Goal: Download file/media

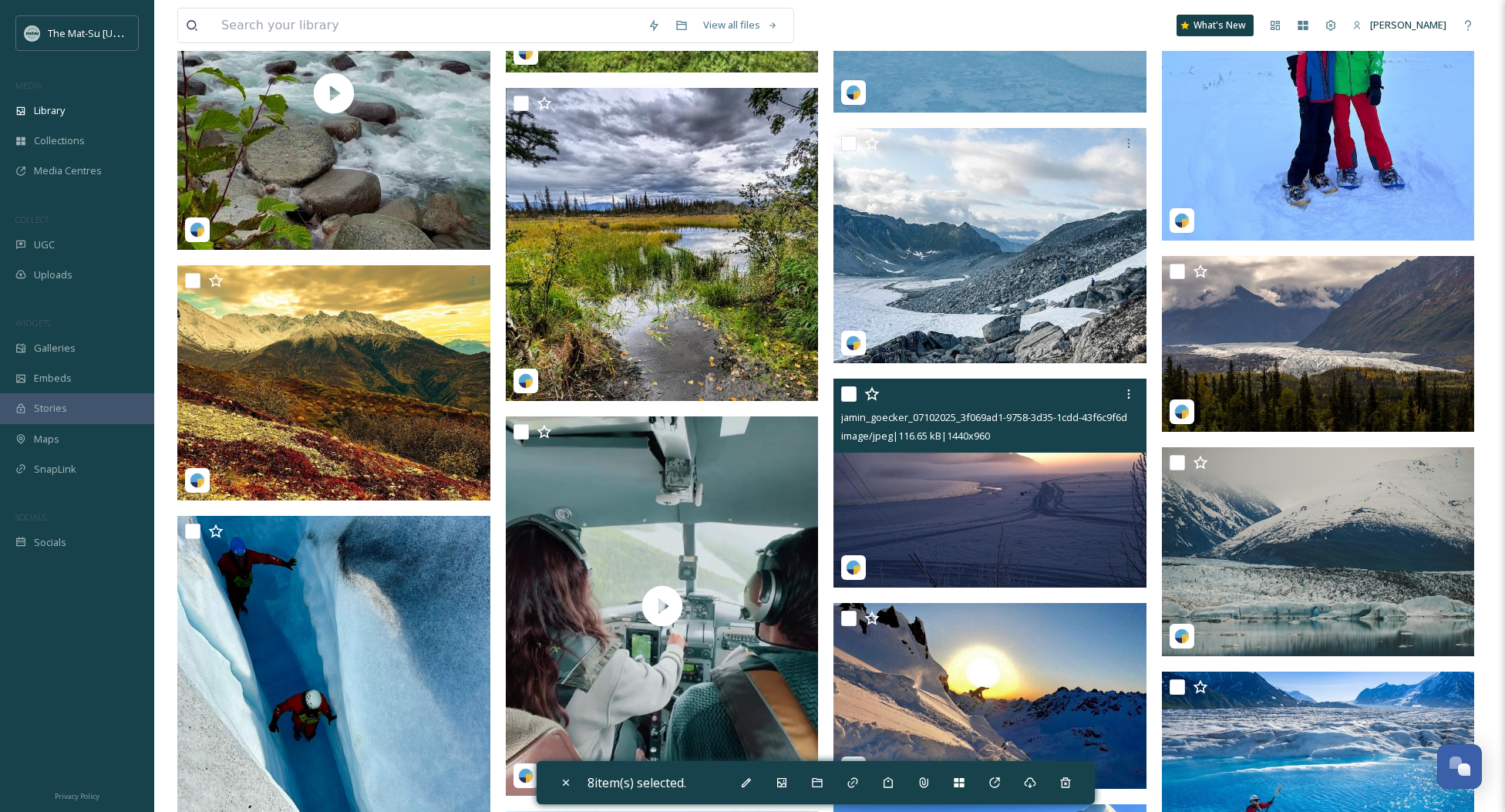
scroll to position [59714, 0]
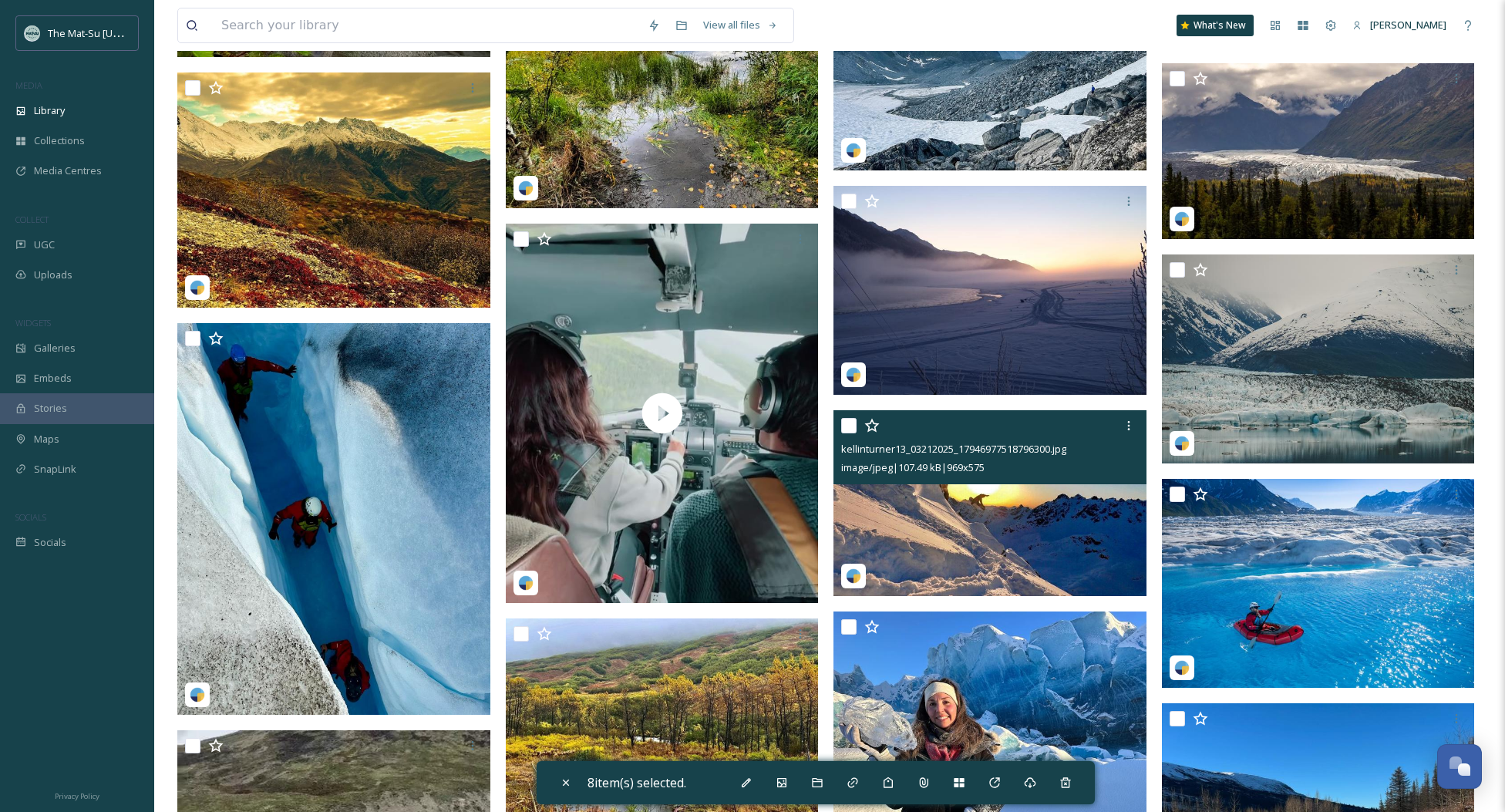
click at [846, 424] on input "checkbox" at bounding box center [848, 425] width 16 height 16
checkbox input "true"
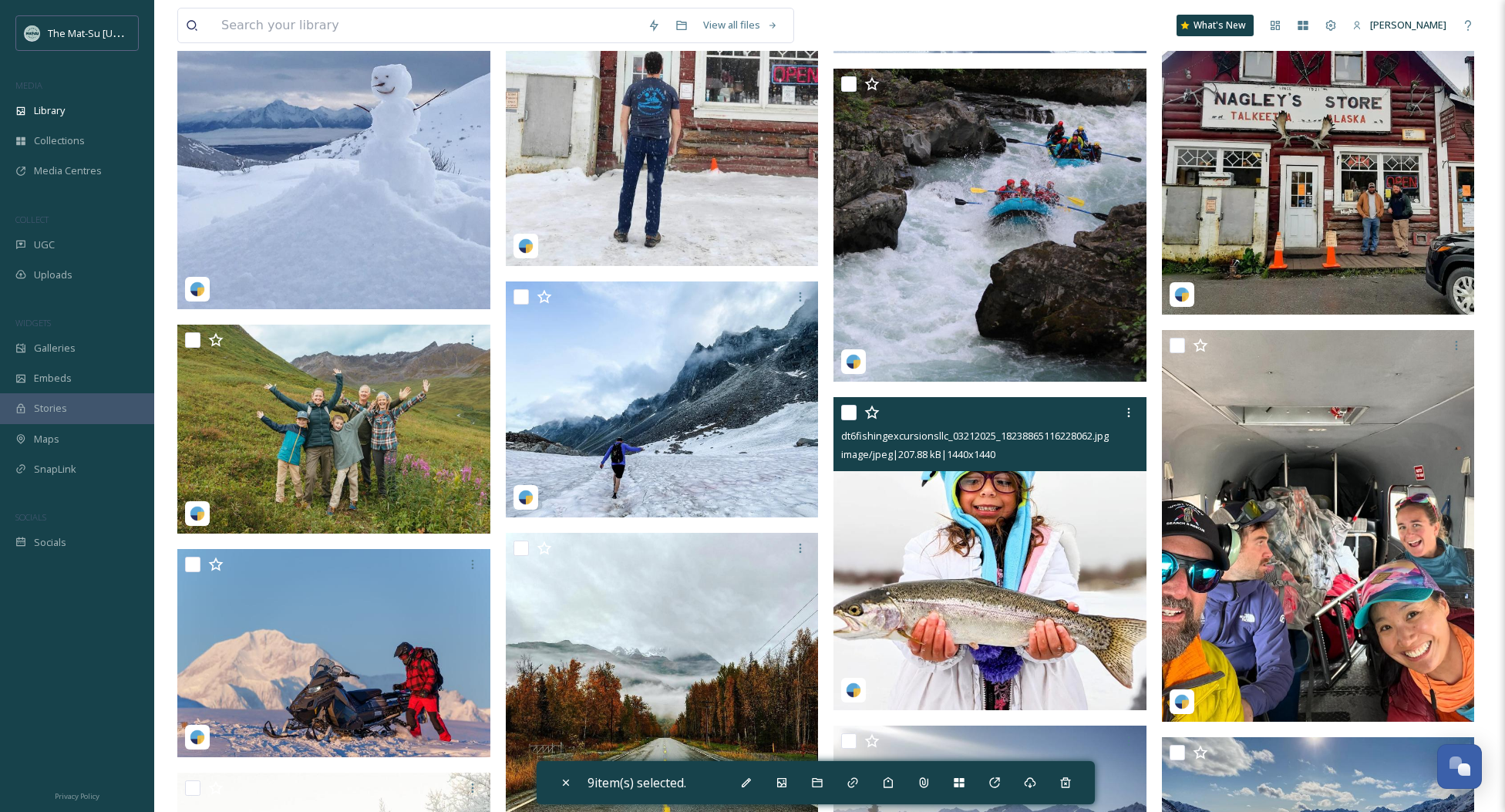
scroll to position [62254, 0]
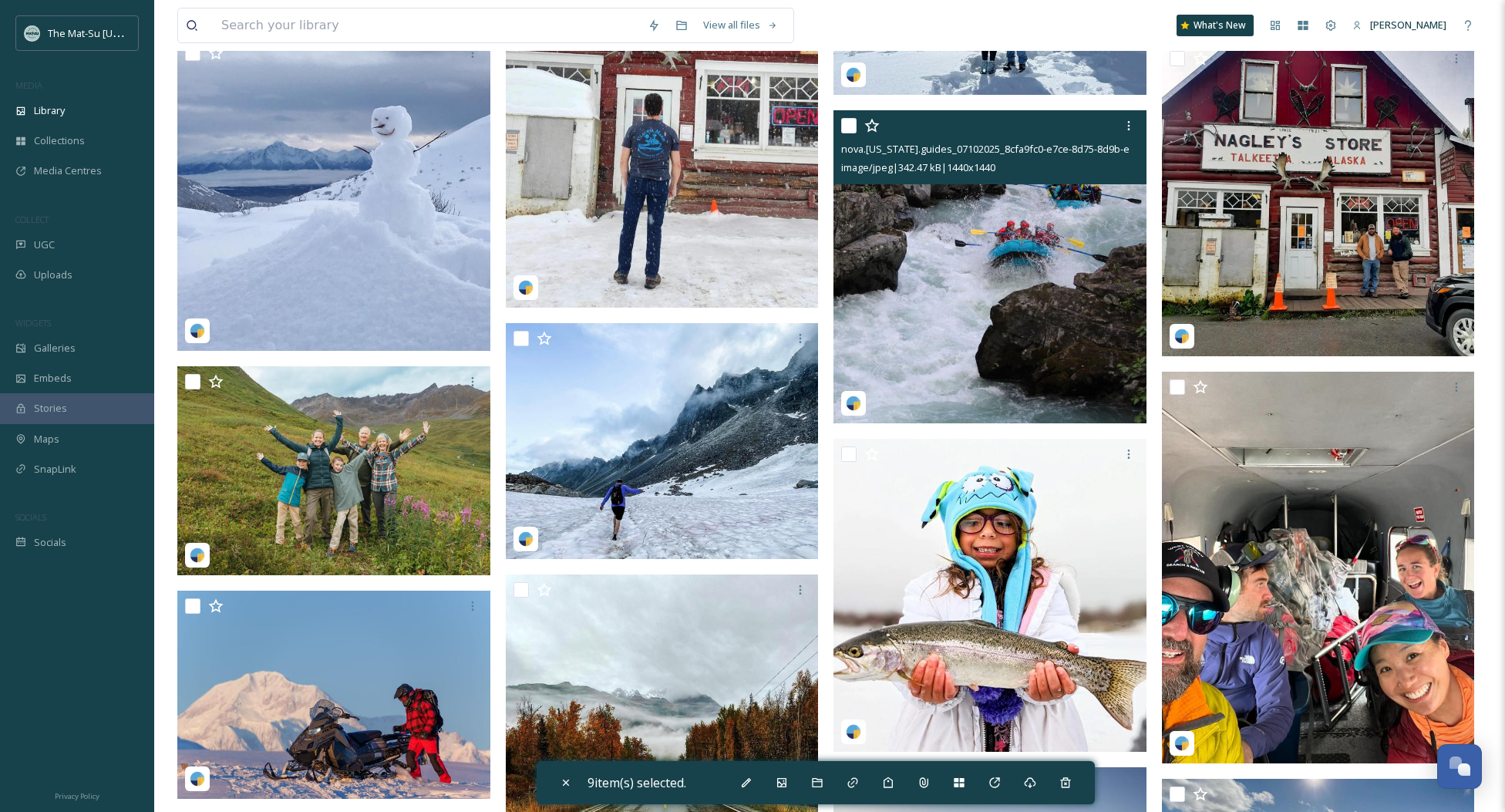
click at [849, 131] on input "checkbox" at bounding box center [848, 125] width 16 height 16
checkbox input "true"
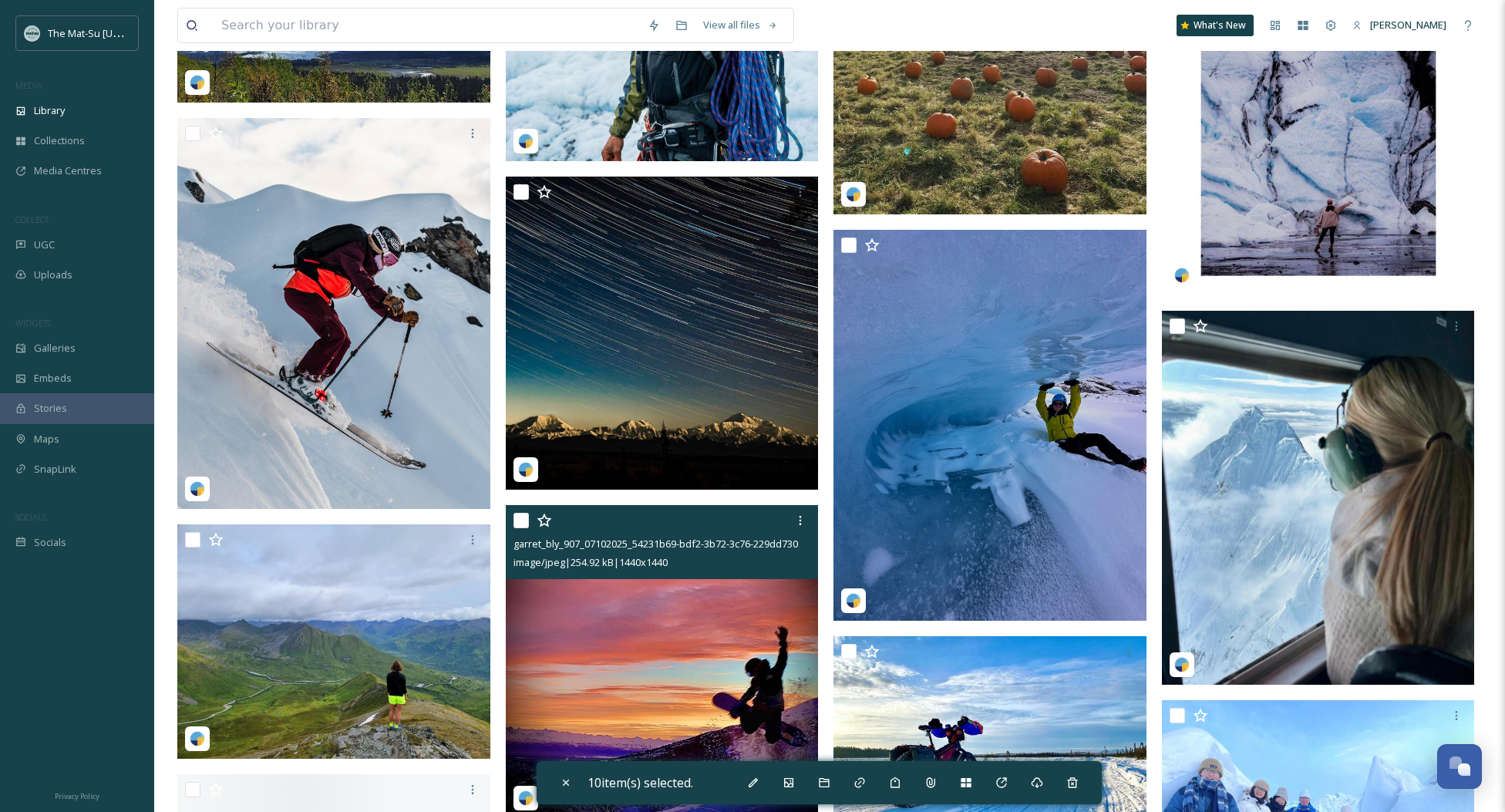
scroll to position [65994, 0]
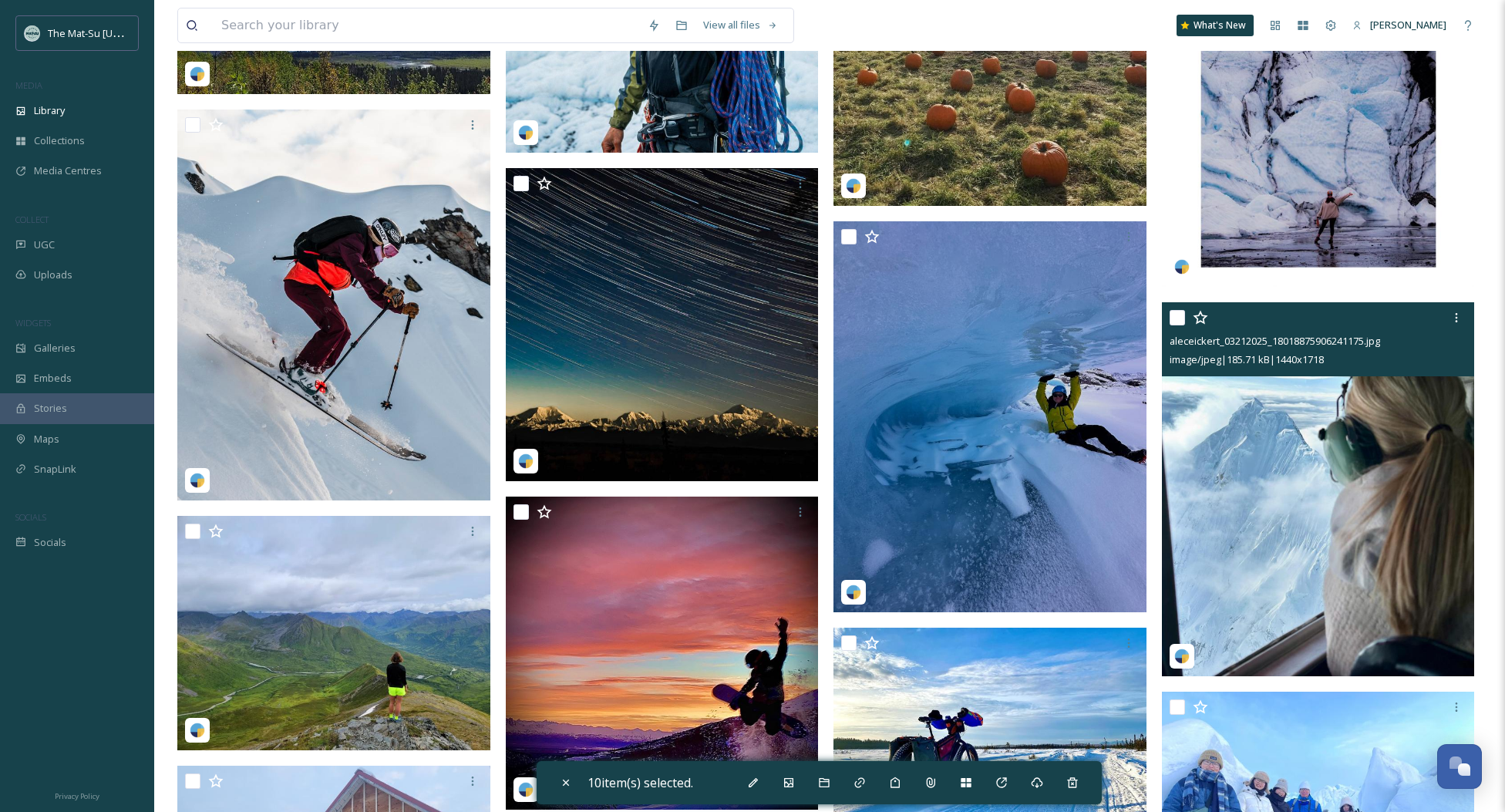
click at [1176, 316] on input "checkbox" at bounding box center [1177, 317] width 16 height 16
checkbox input "true"
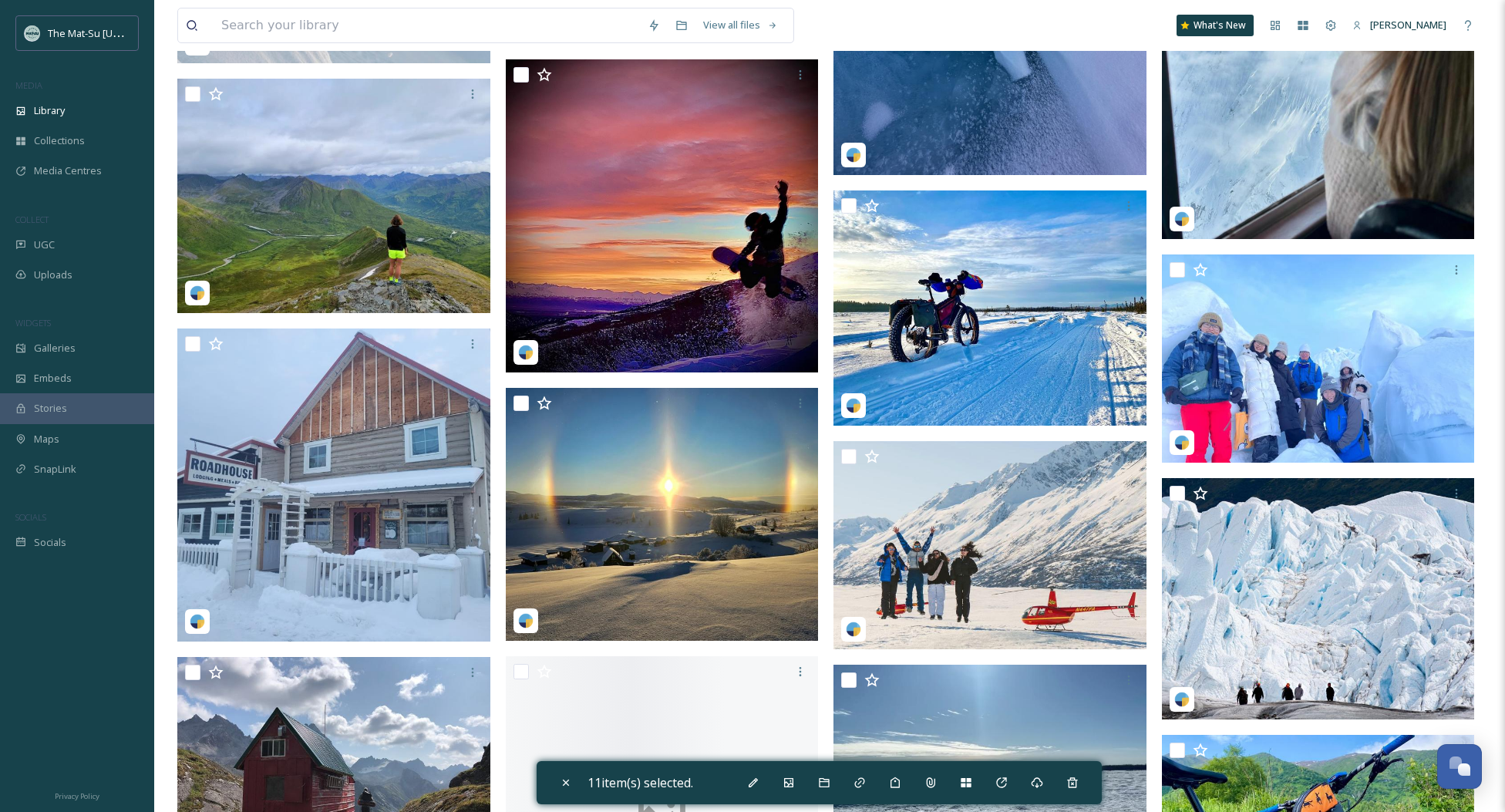
scroll to position [65885, 0]
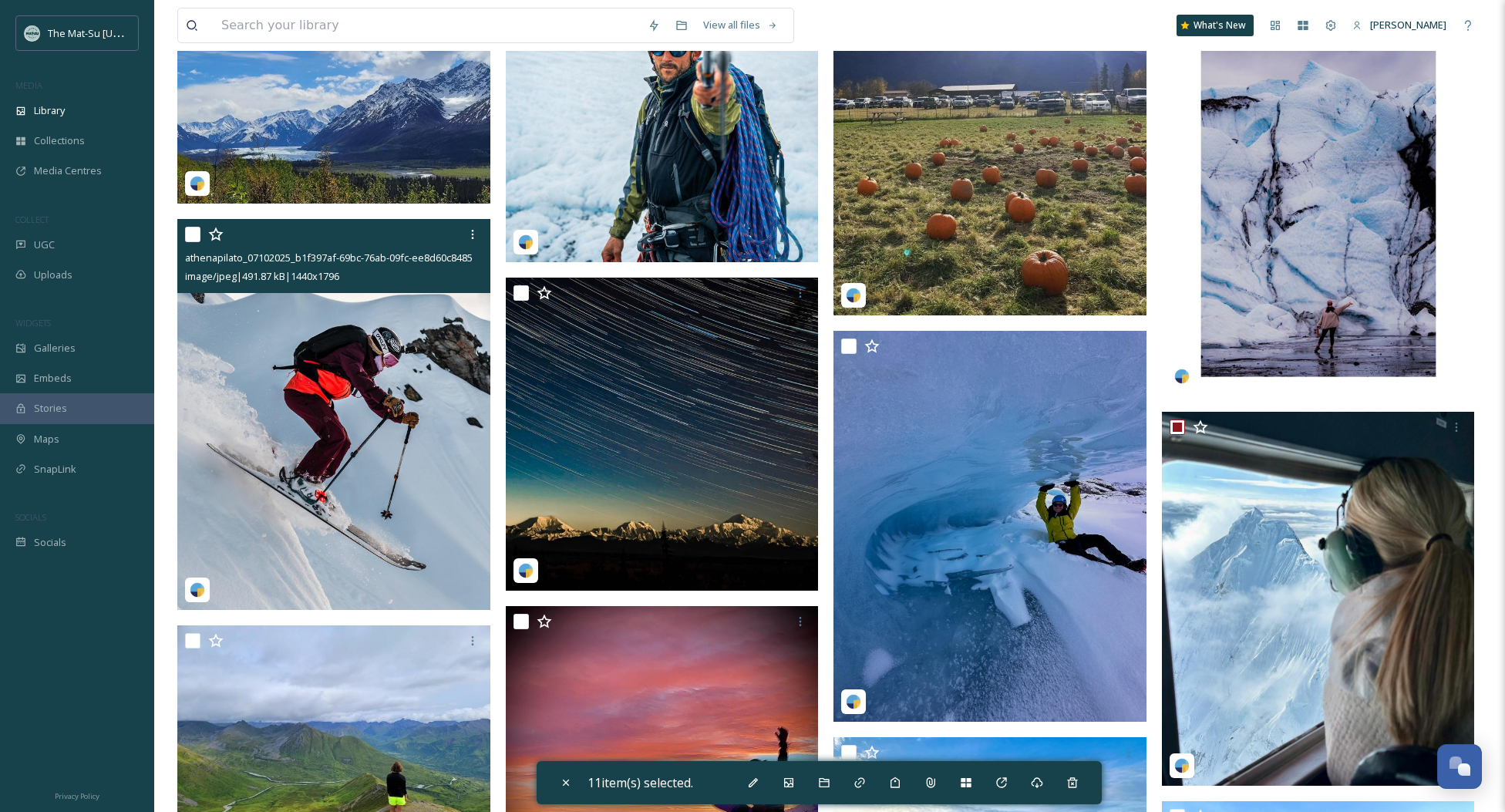
click at [195, 236] on input "checkbox" at bounding box center [193, 234] width 16 height 16
checkbox input "true"
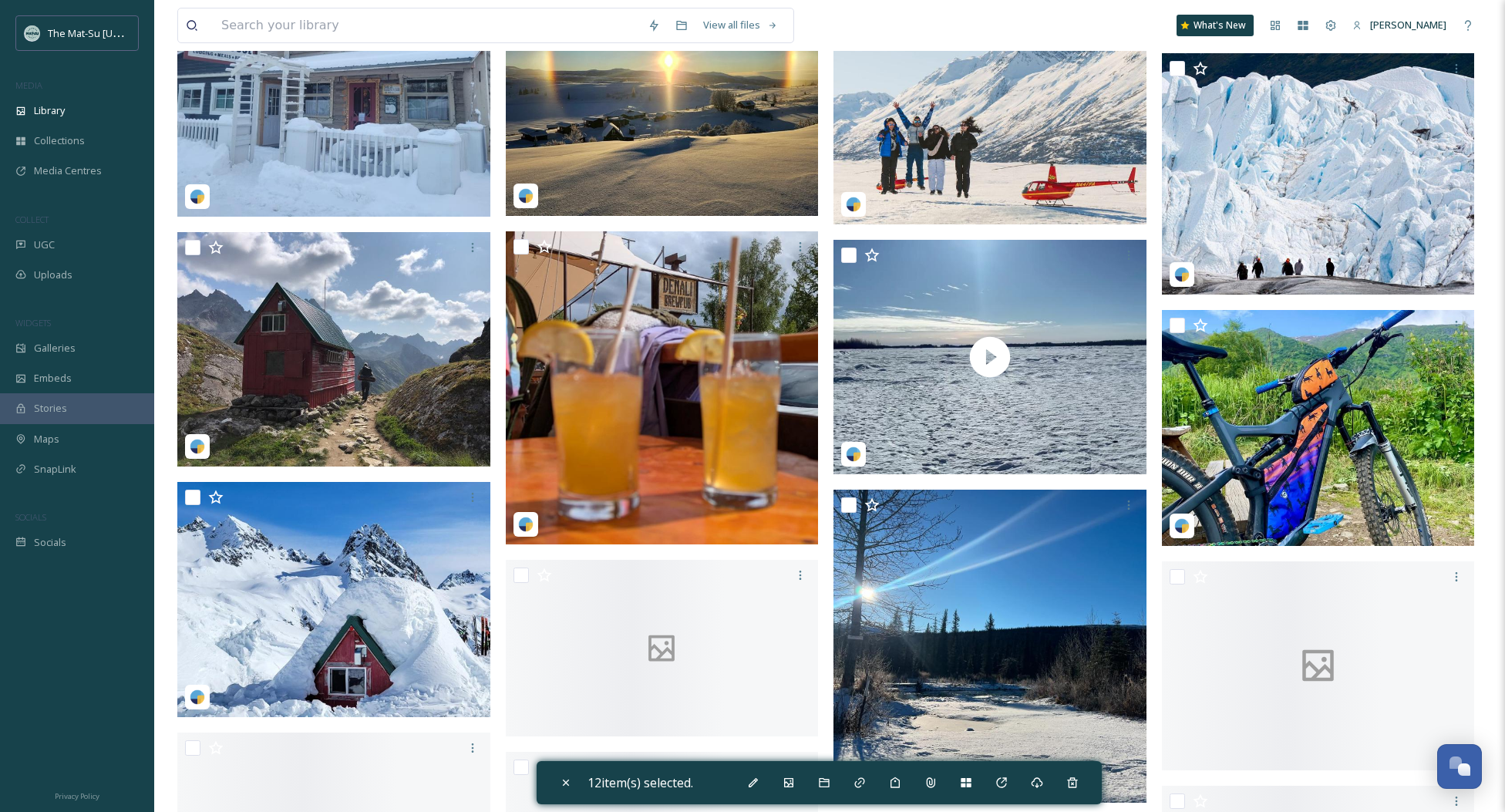
scroll to position [67224, 0]
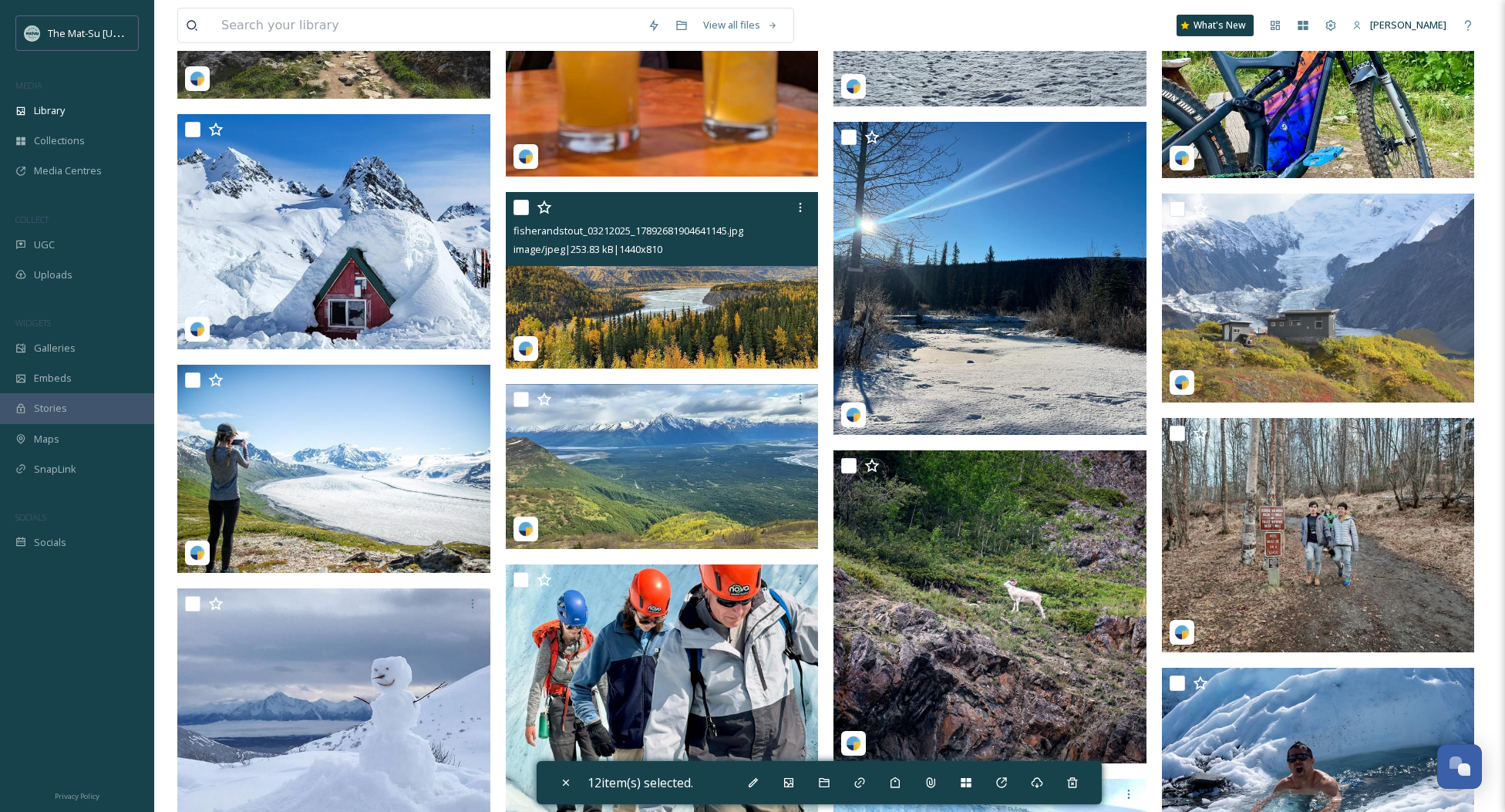
click at [518, 205] on input "checkbox" at bounding box center [521, 207] width 16 height 16
checkbox input "true"
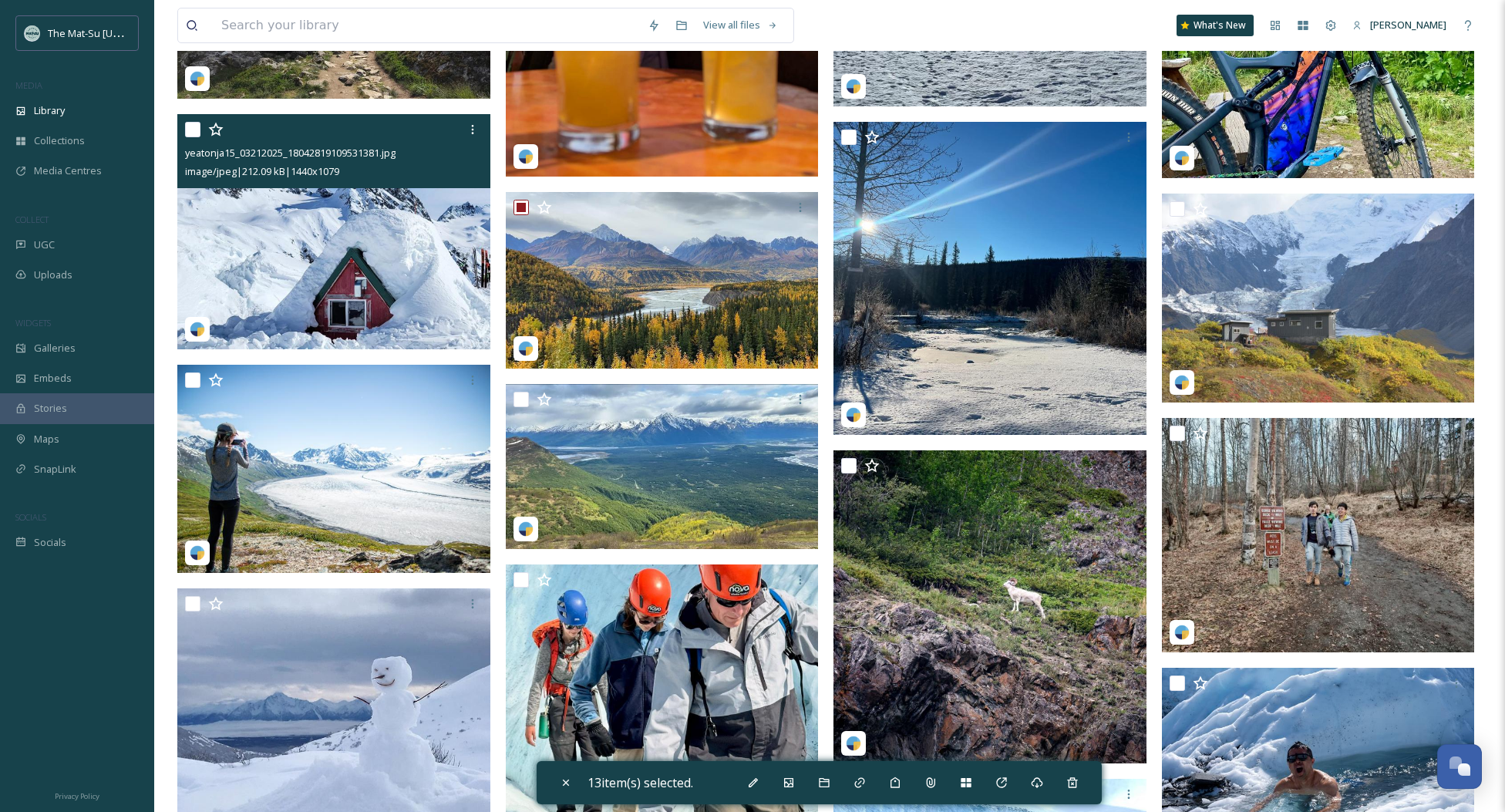
click at [194, 133] on input "checkbox" at bounding box center [193, 129] width 16 height 16
checkbox input "true"
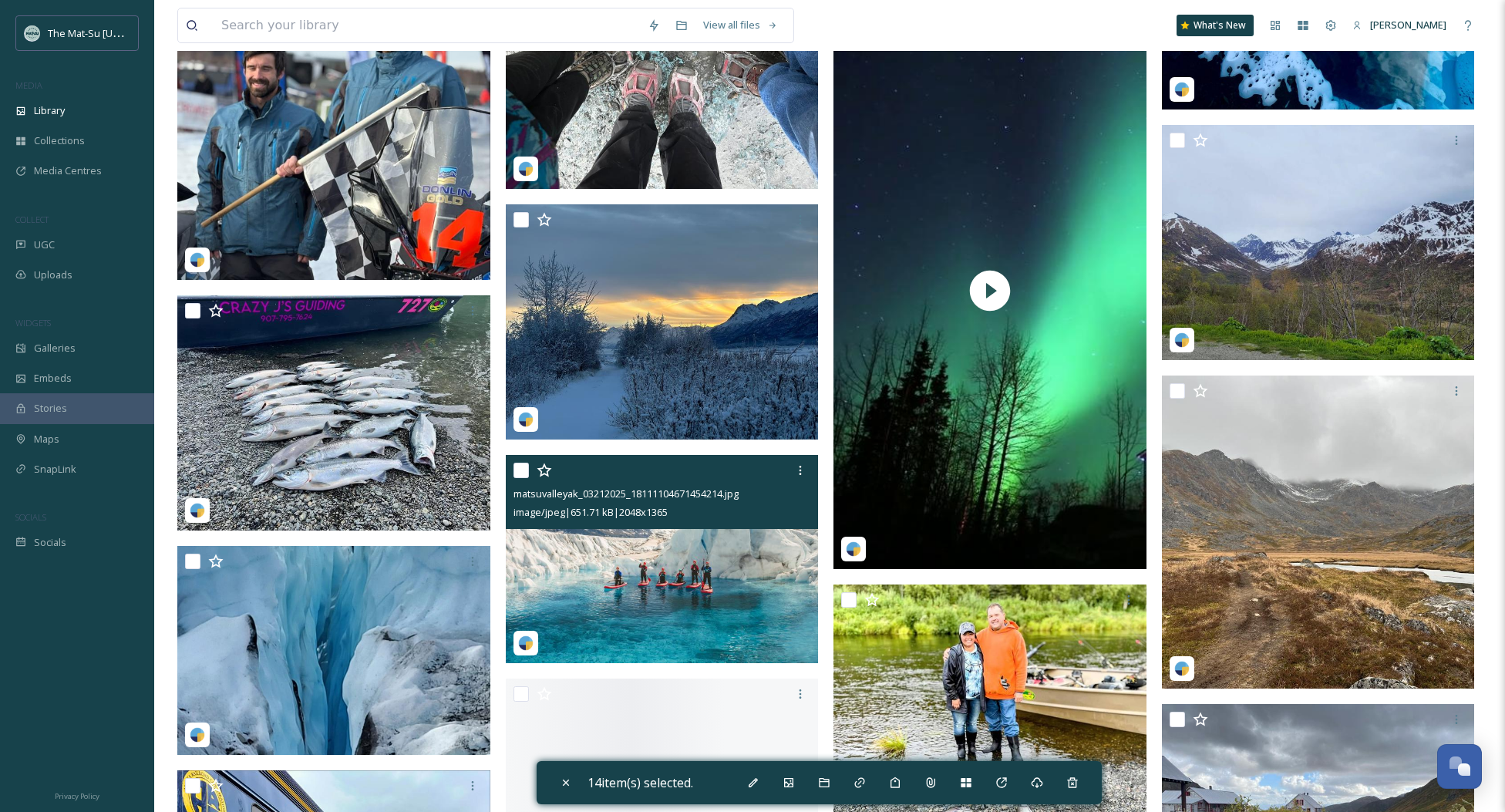
scroll to position [68662, 0]
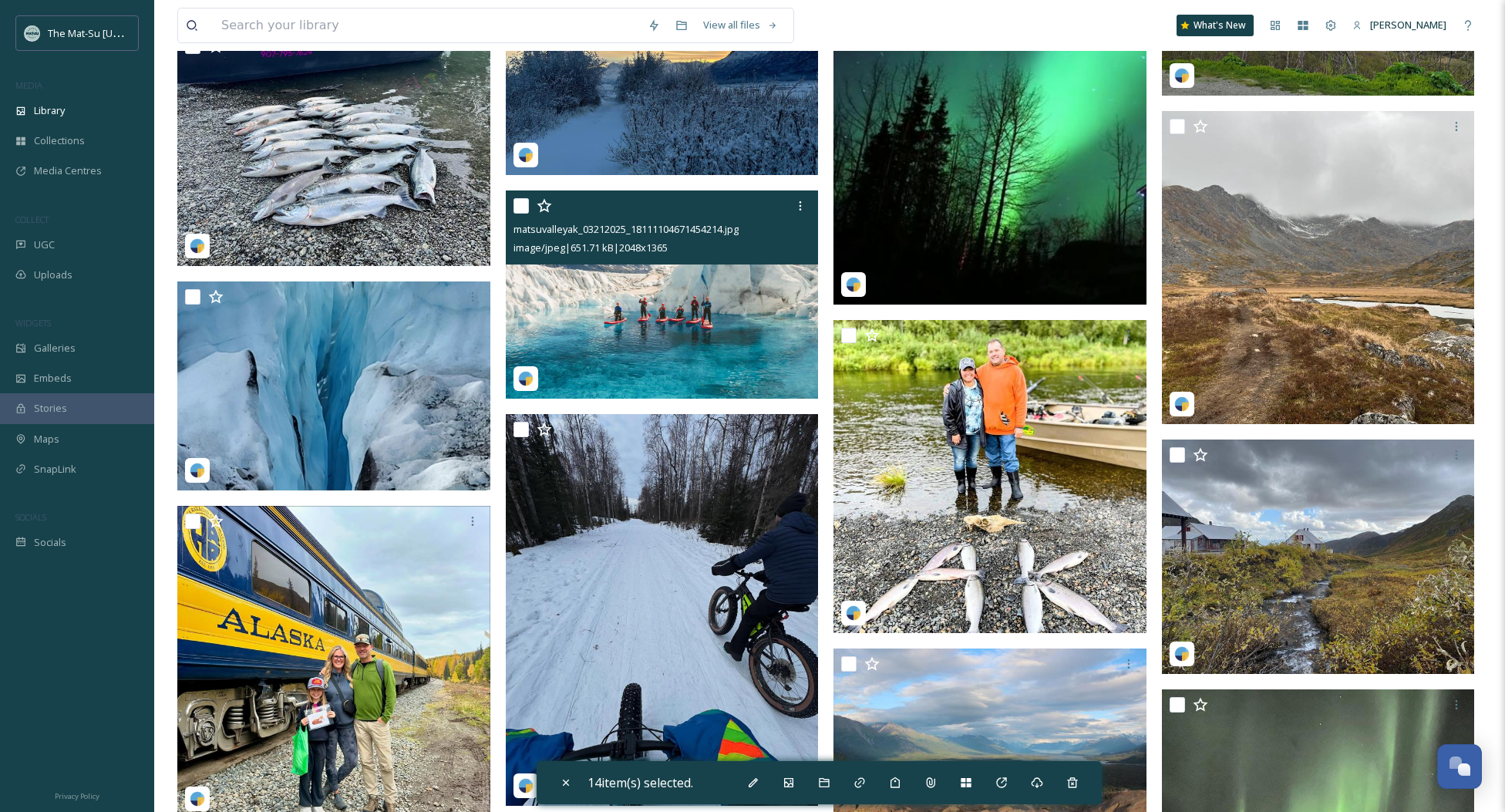
click at [519, 203] on input "checkbox" at bounding box center [521, 206] width 16 height 16
checkbox input "true"
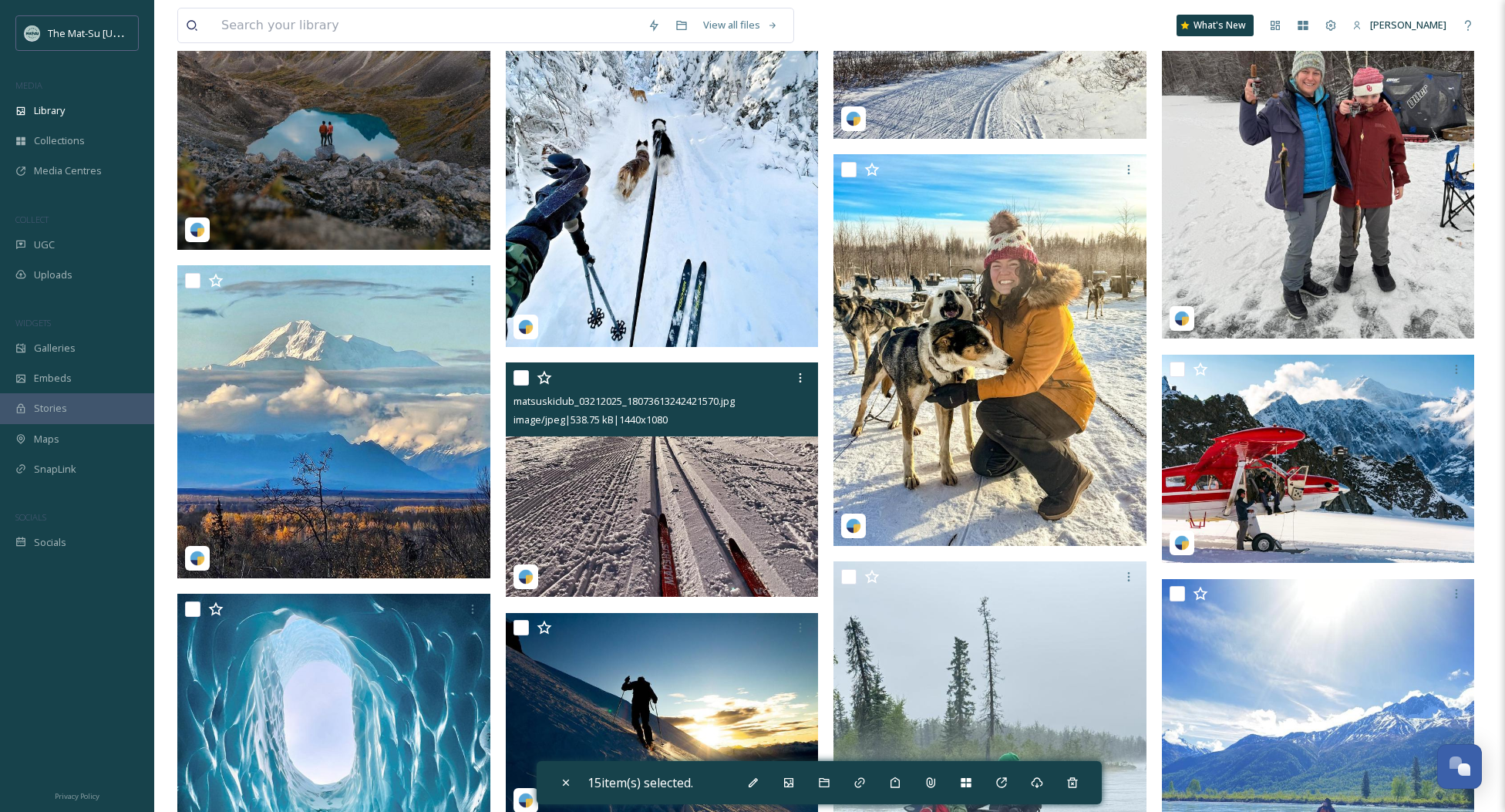
scroll to position [74102, 0]
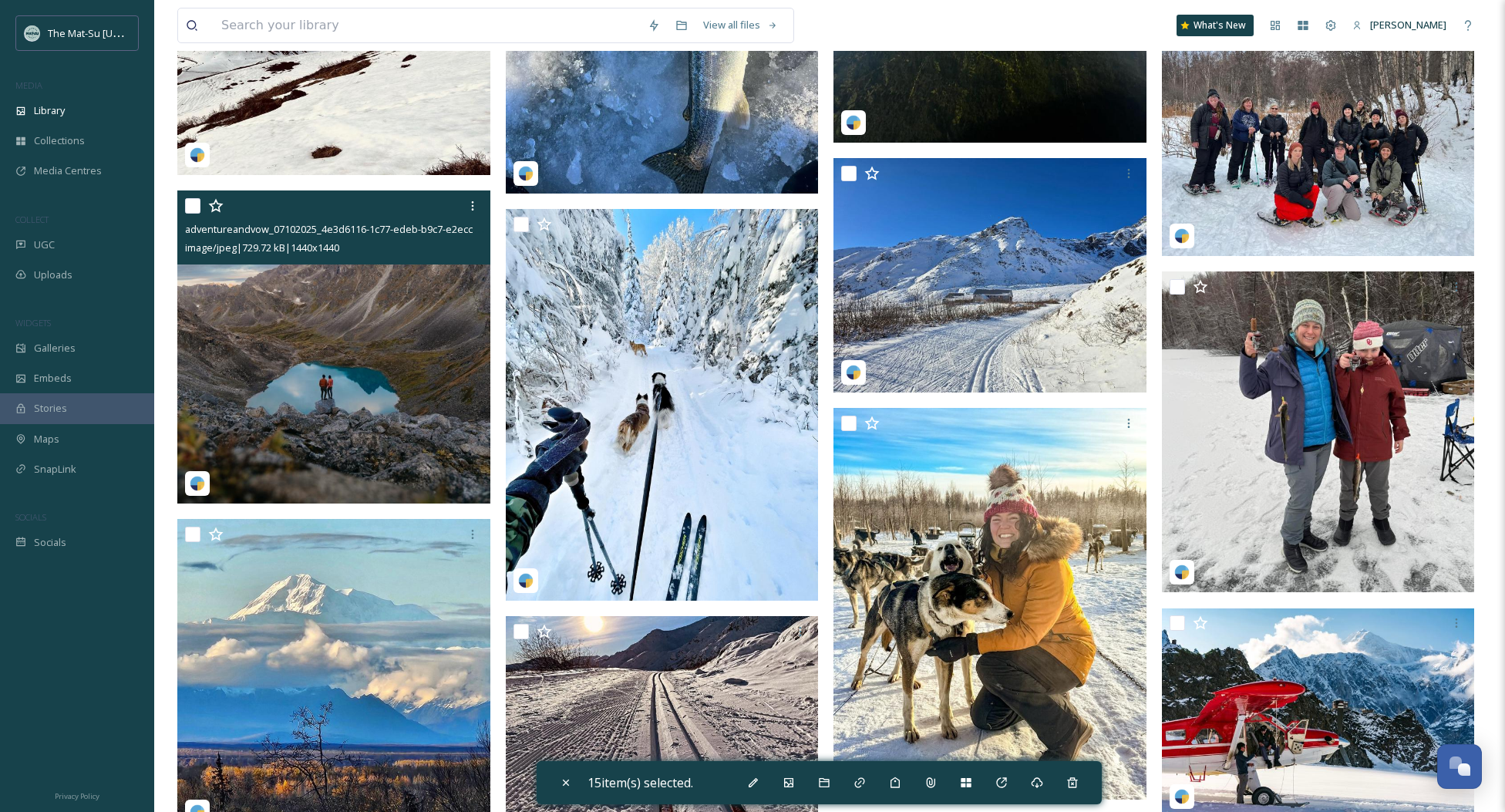
click at [197, 202] on input "checkbox" at bounding box center [193, 206] width 16 height 16
checkbox input "true"
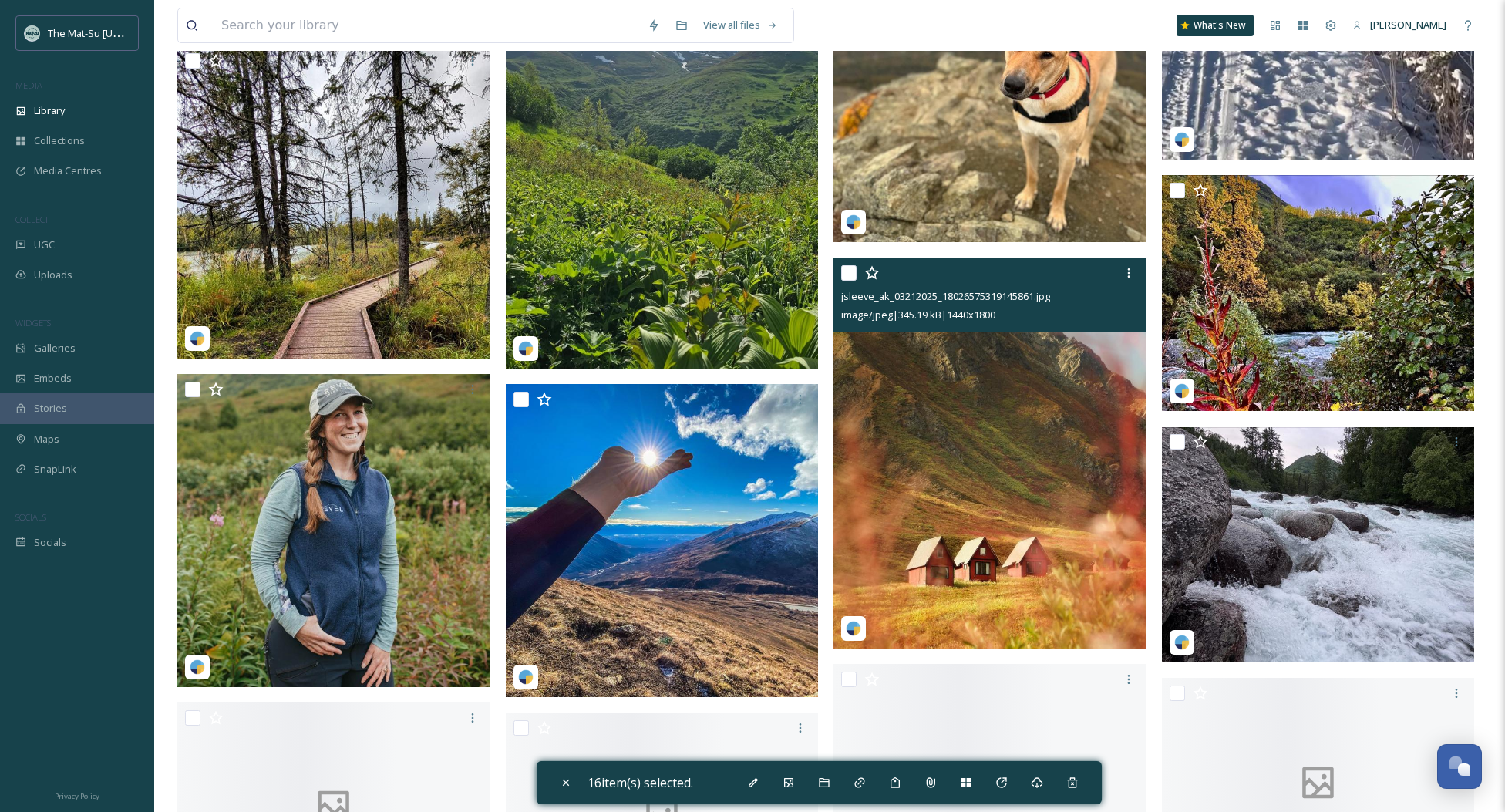
scroll to position [86562, 0]
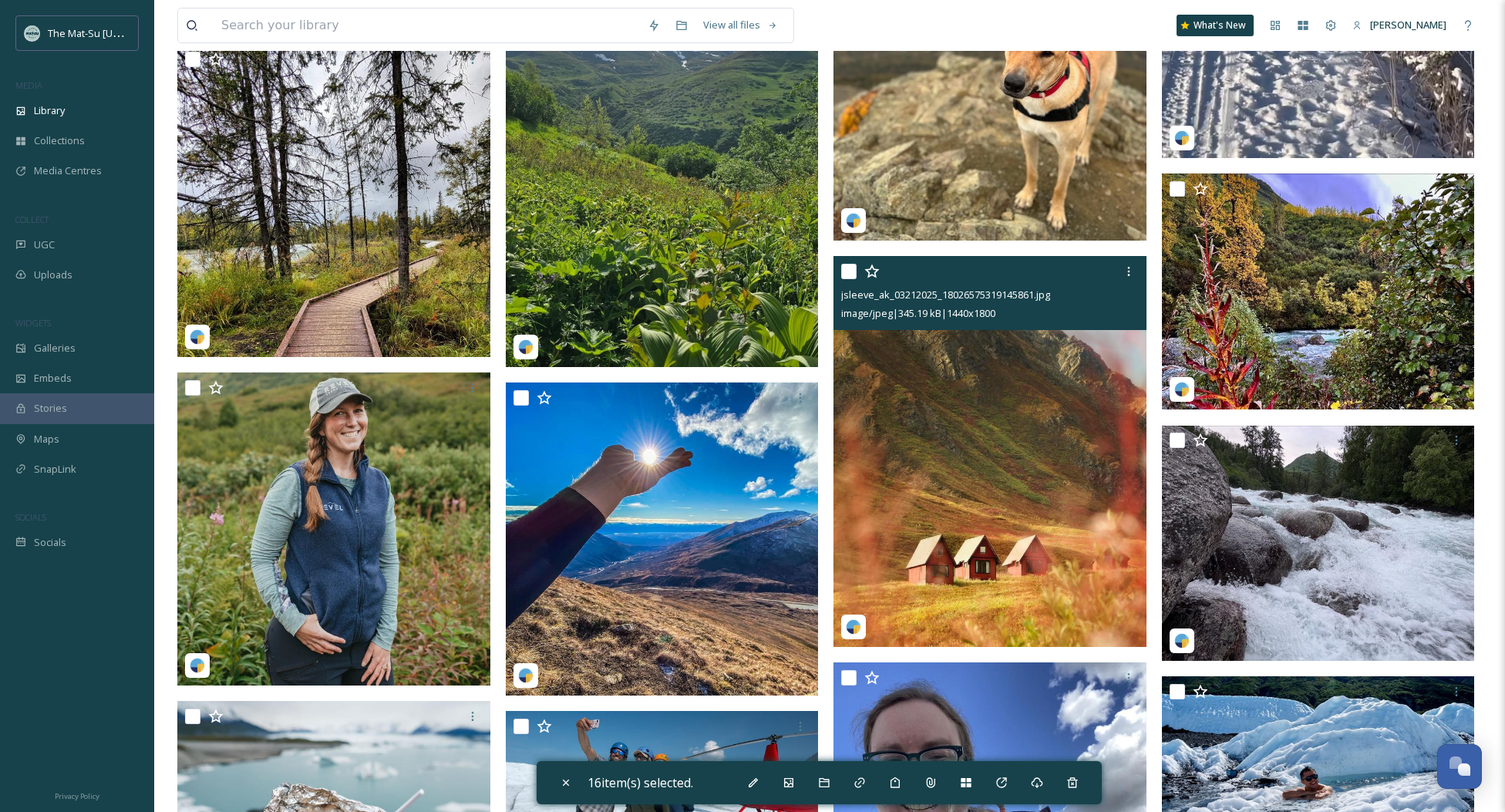
click at [844, 272] on input "checkbox" at bounding box center [848, 271] width 16 height 16
checkbox input "true"
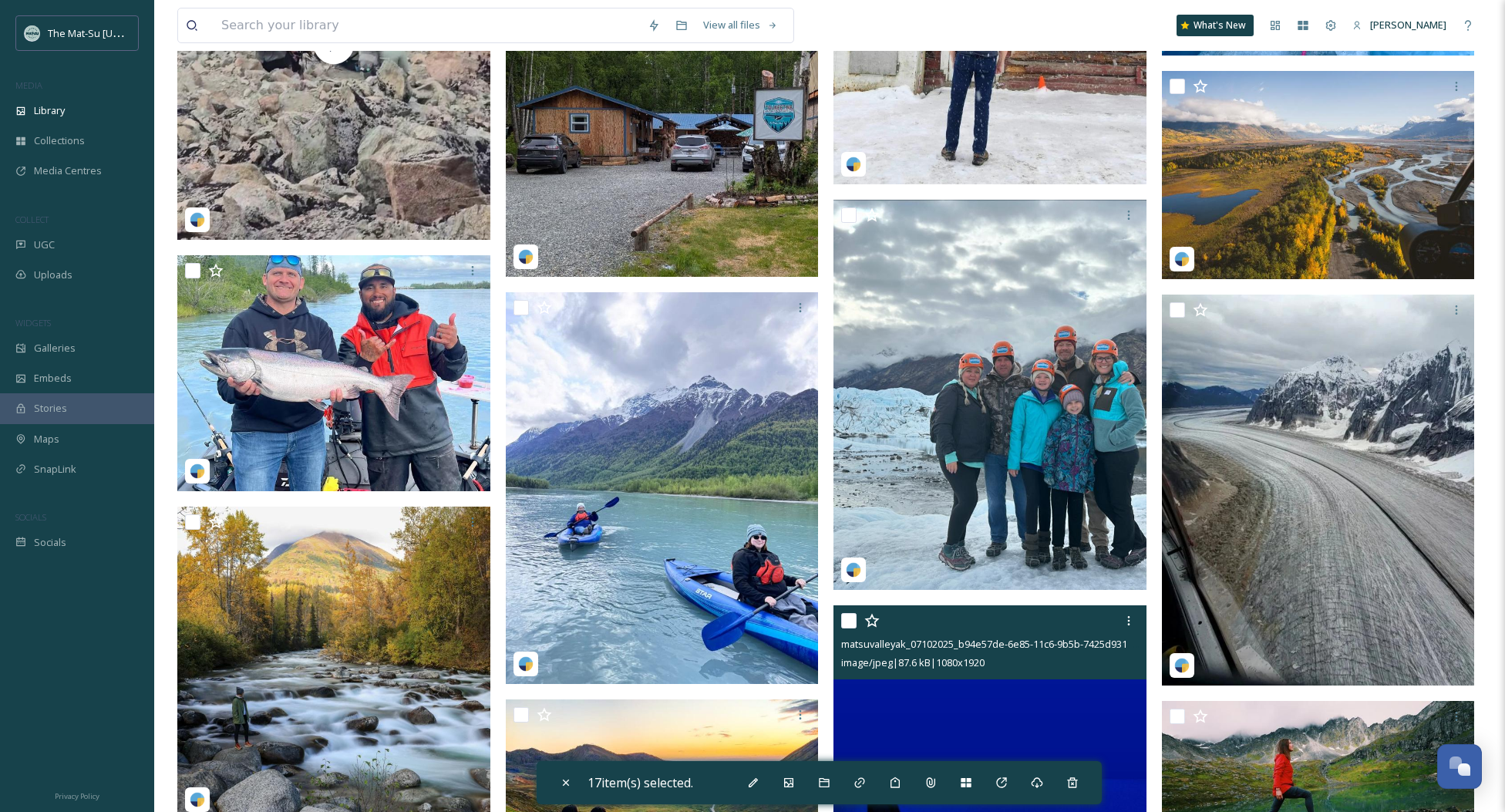
scroll to position [90010, 0]
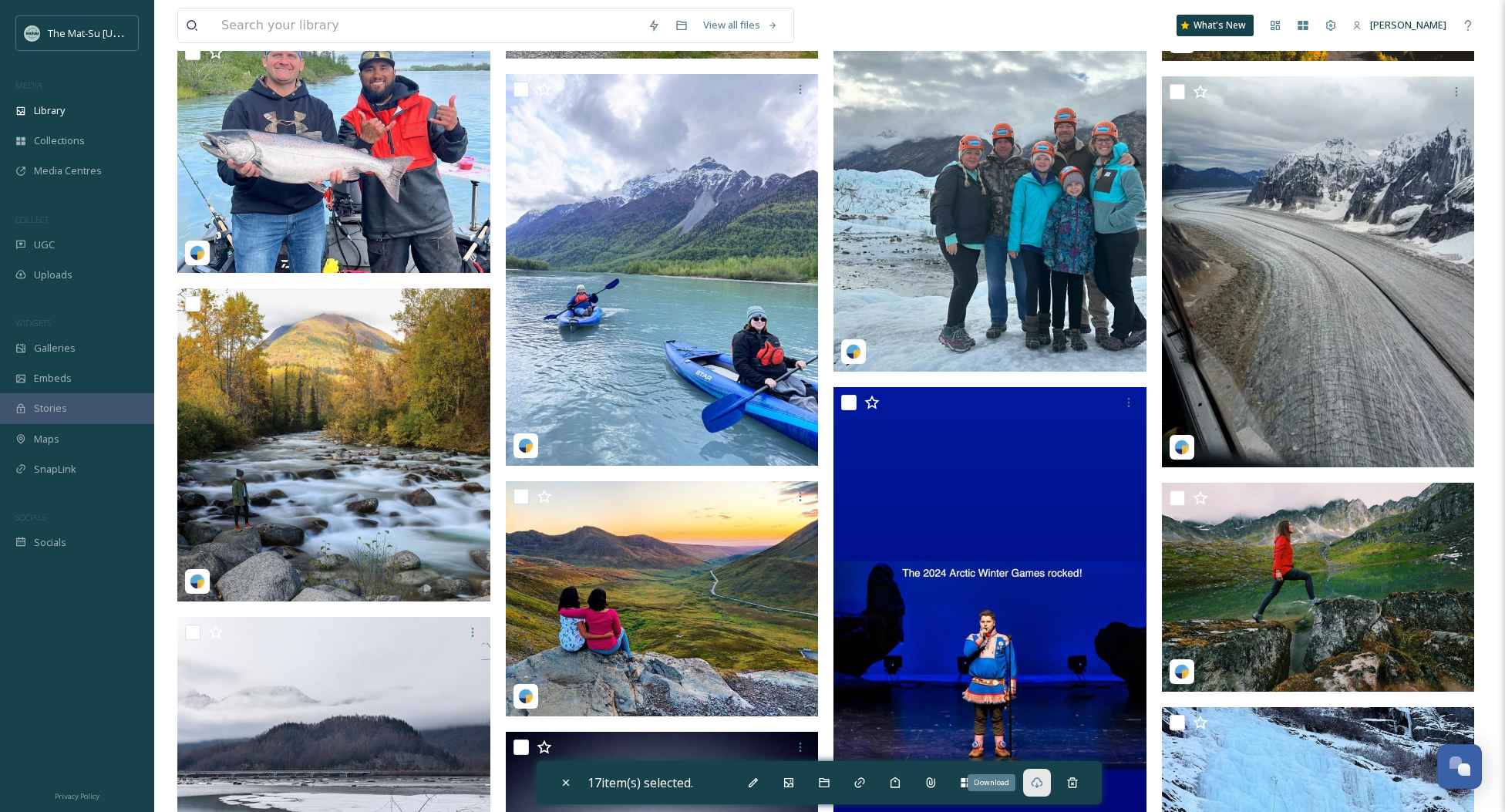
click at [1049, 696] on div "Download" at bounding box center [1037, 782] width 28 height 28
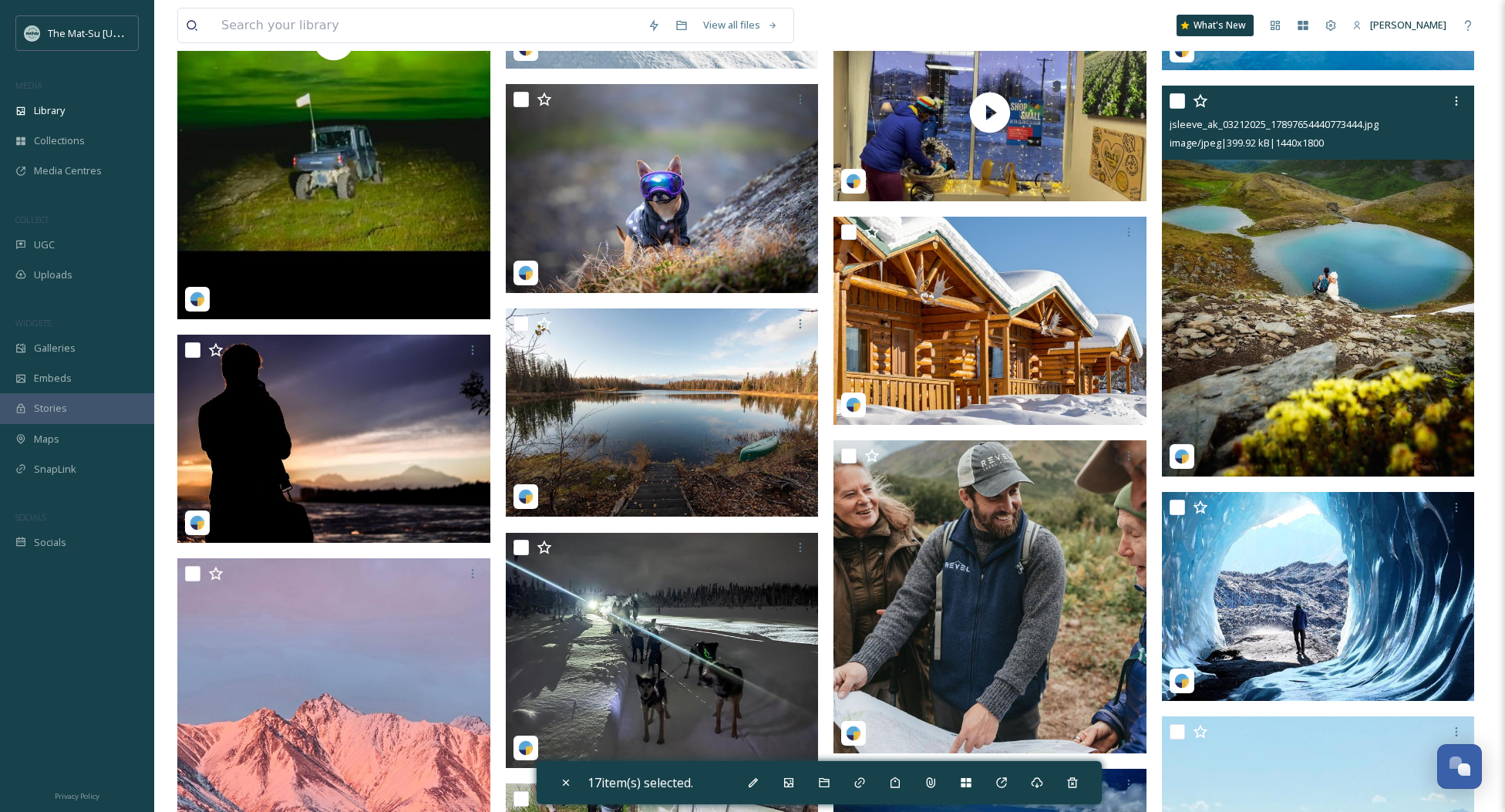
scroll to position [92922, 0]
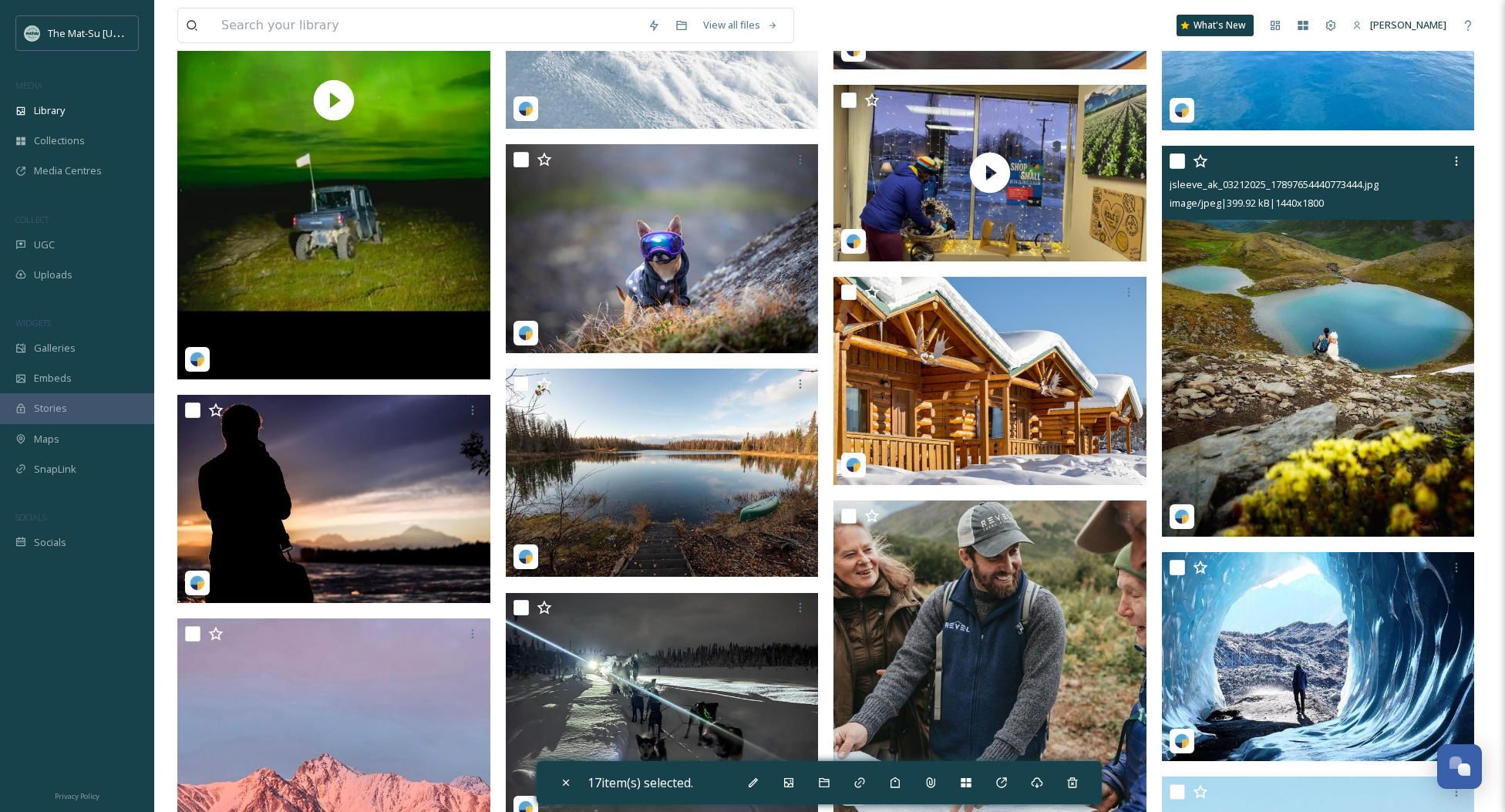
click at [1185, 160] on div at bounding box center [1320, 161] width 301 height 28
click at [1182, 161] on input "checkbox" at bounding box center [1177, 161] width 16 height 16
checkbox input "true"
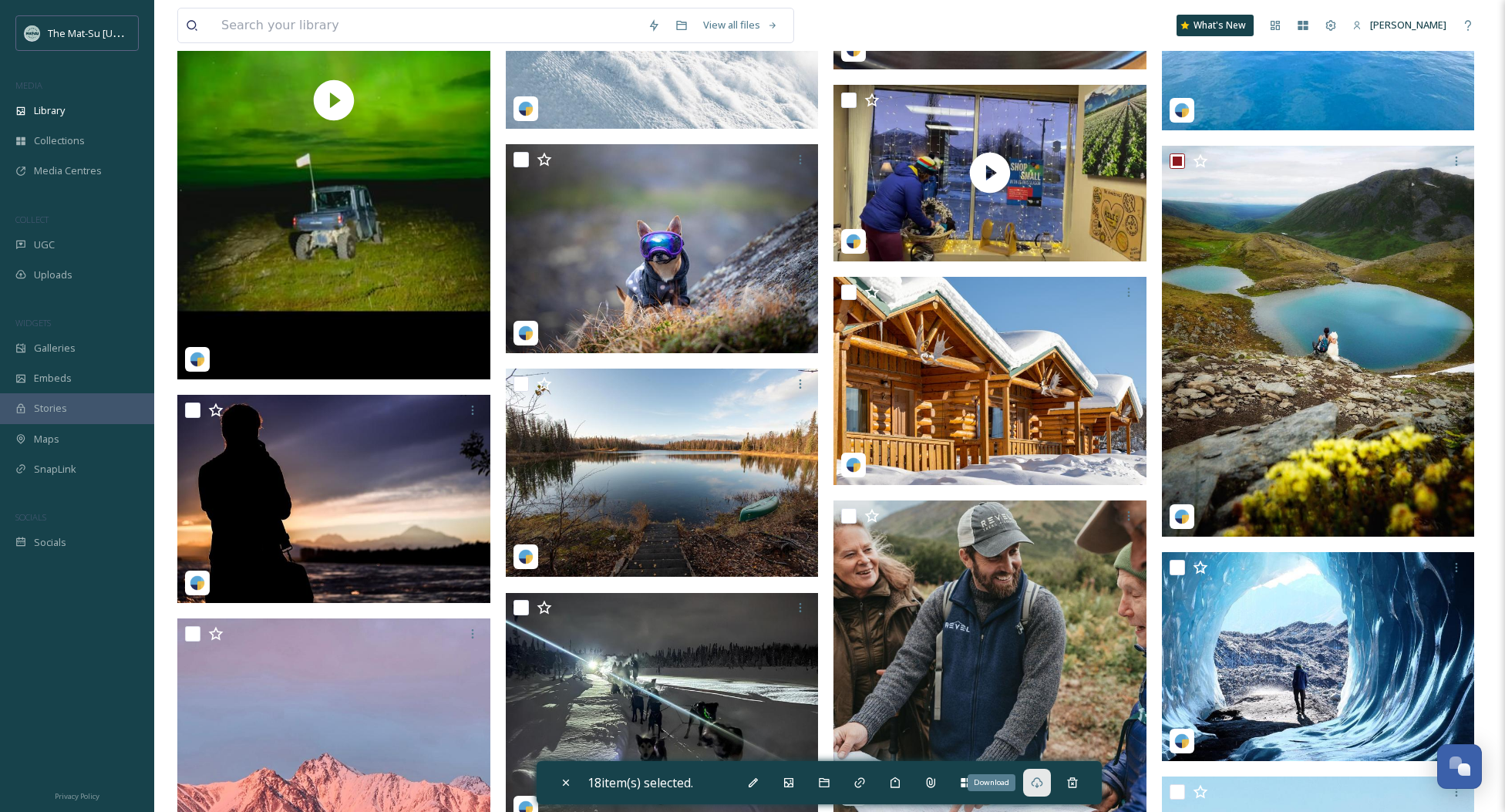
click at [1041, 696] on icon at bounding box center [1037, 782] width 12 height 12
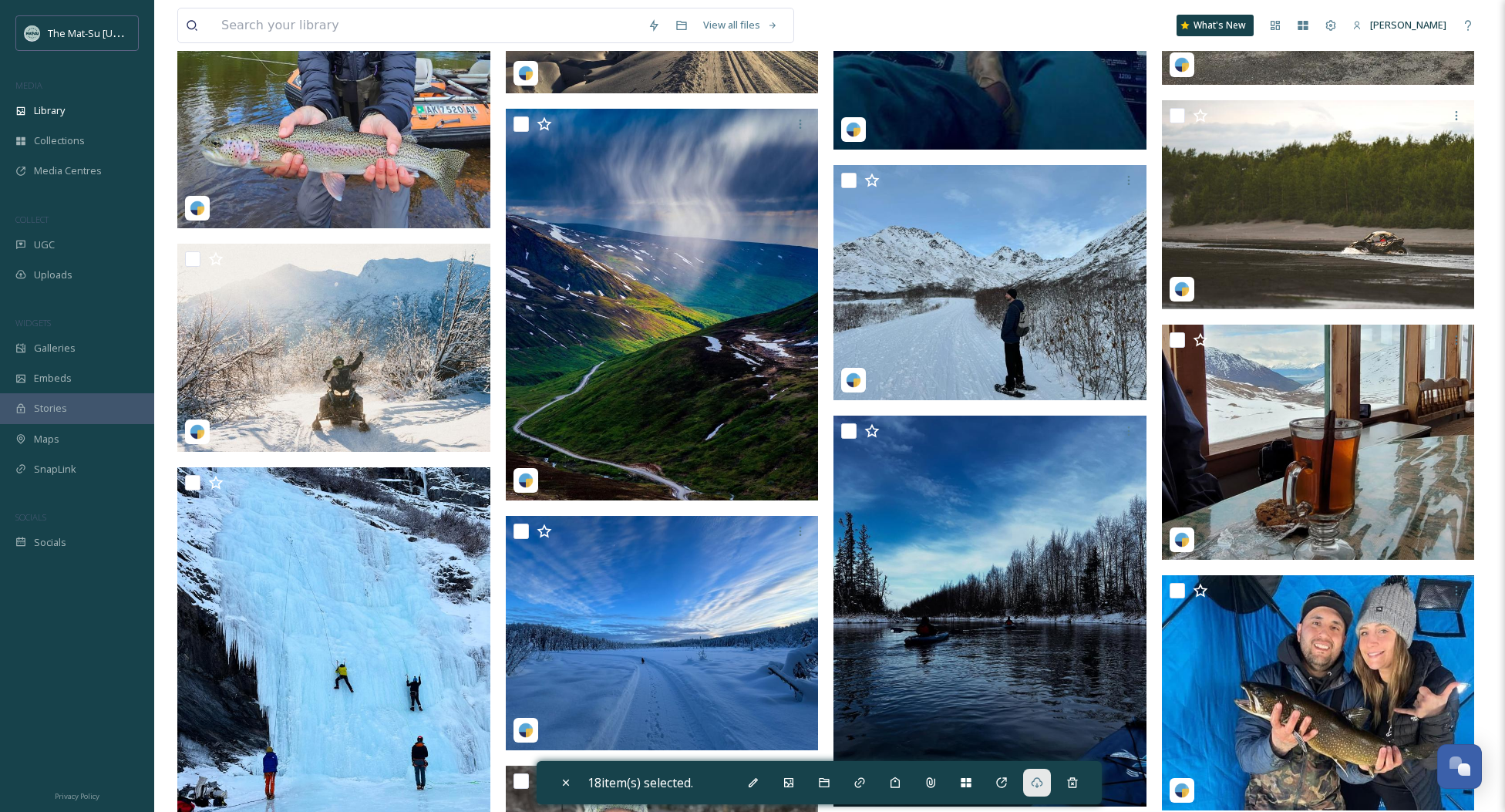
scroll to position [106098, 0]
